Goal: Go to known website: Access a specific website the user already knows

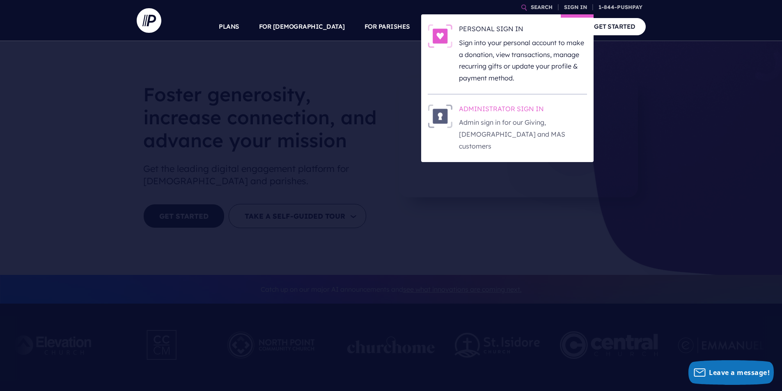
click at [517, 108] on h6 "ADMINISTRATOR SIGN IN" at bounding box center [523, 110] width 128 height 12
click at [508, 110] on h6 "ADMINISTRATOR SIGN IN" at bounding box center [523, 110] width 128 height 12
click at [499, 109] on h6 "ADMINISTRATOR SIGN IN" at bounding box center [523, 110] width 128 height 12
click at [504, 107] on h6 "ADMINISTRATOR SIGN IN" at bounding box center [523, 110] width 128 height 12
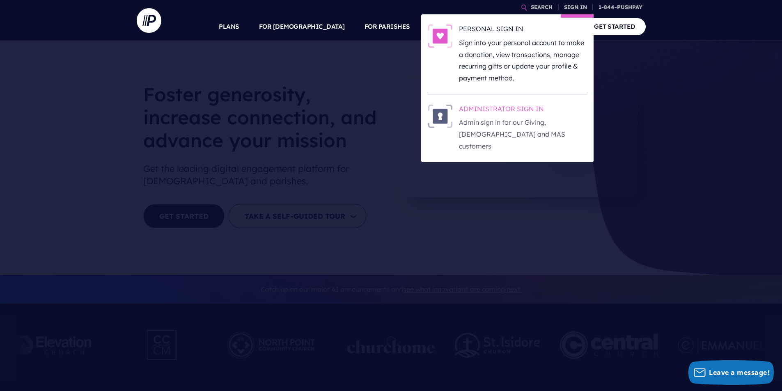
click at [503, 111] on h6 "ADMINISTRATOR SIGN IN" at bounding box center [523, 110] width 128 height 12
click at [524, 107] on h6 "ADMINISTRATOR SIGN IN" at bounding box center [523, 110] width 128 height 12
click at [498, 109] on h6 "ADMINISTRATOR SIGN IN" at bounding box center [523, 110] width 128 height 12
